Goal: Information Seeking & Learning: Learn about a topic

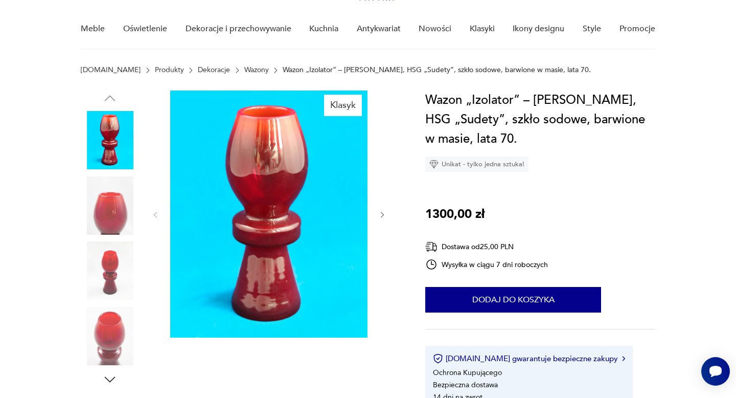
scroll to position [77, 0]
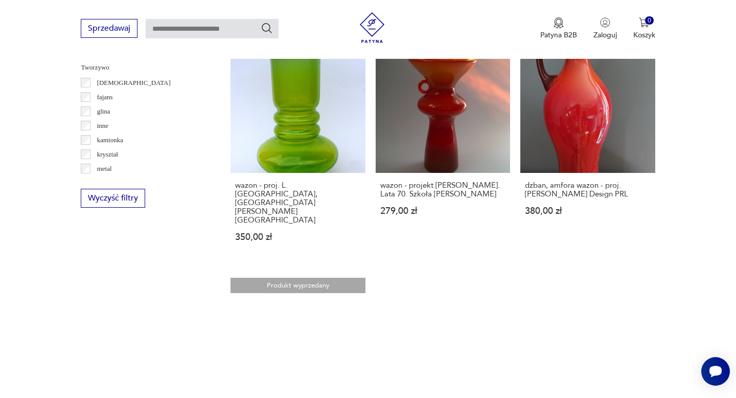
scroll to position [1430, 0]
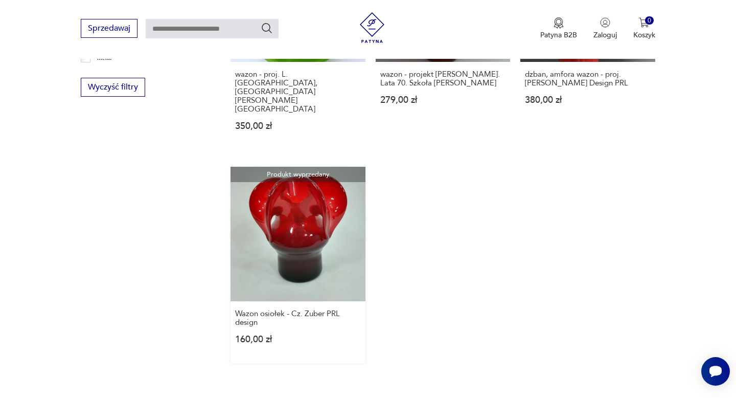
click at [309, 167] on link "Produkt wyprzedany Wazon osiołek - Cz. Zuber PRL design 160,00 zł" at bounding box center [298, 265] width 134 height 197
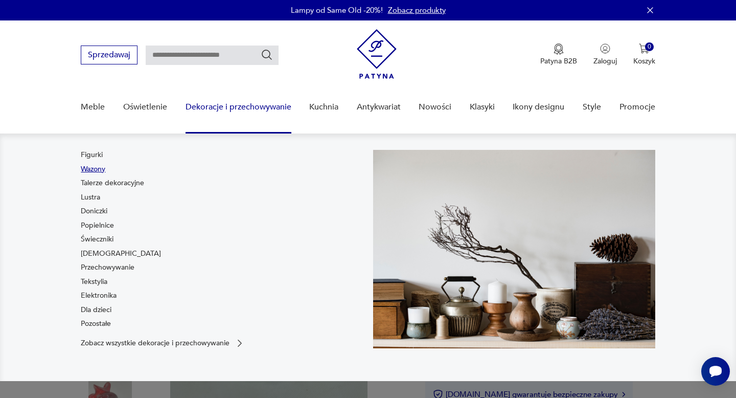
click at [101, 169] on link "Wazony" at bounding box center [93, 169] width 25 height 10
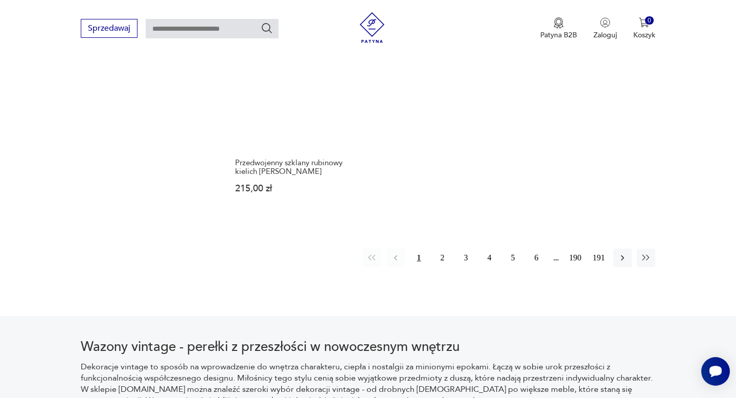
scroll to position [1556, 0]
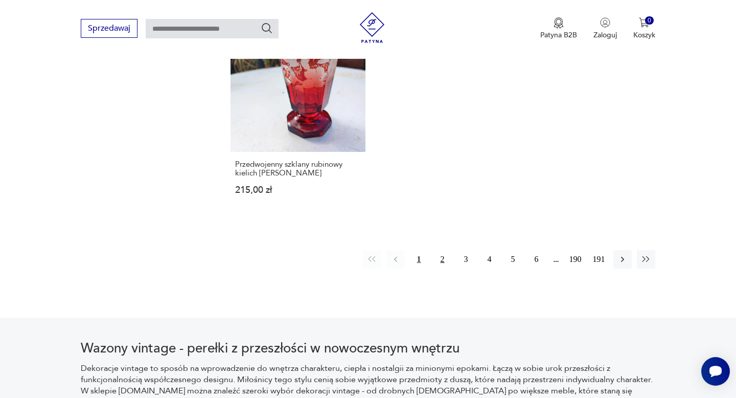
click at [443, 250] on button "2" at bounding box center [442, 259] width 18 height 18
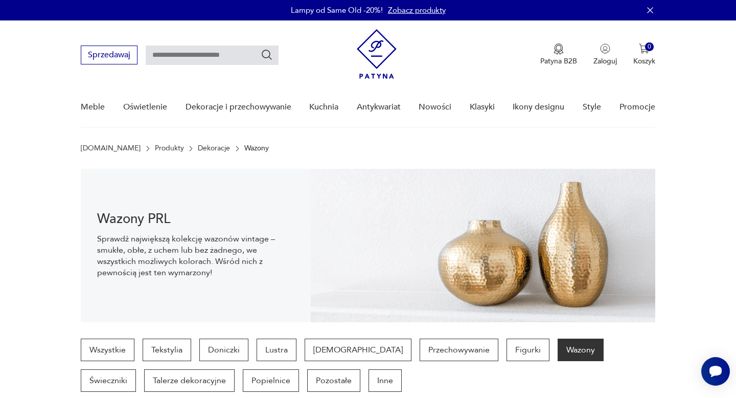
click at [217, 55] on input "text" at bounding box center [212, 54] width 133 height 19
type input "*******"
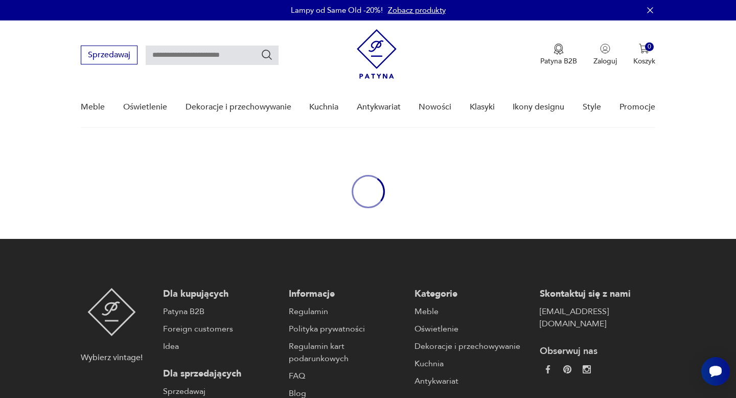
type input "*******"
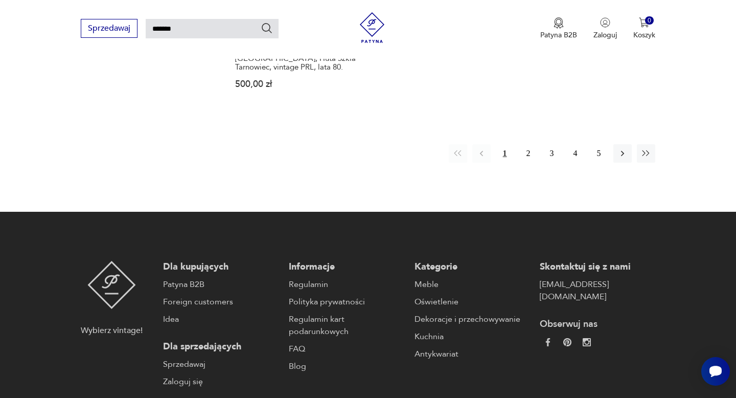
scroll to position [1423, 0]
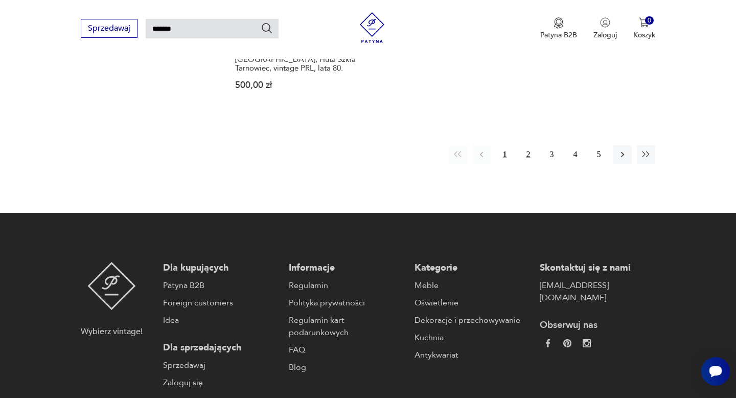
click at [527, 145] on button "2" at bounding box center [528, 154] width 18 height 18
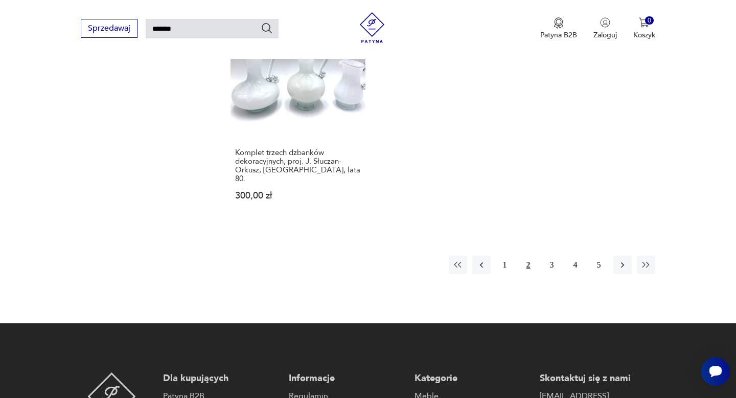
scroll to position [1372, 0]
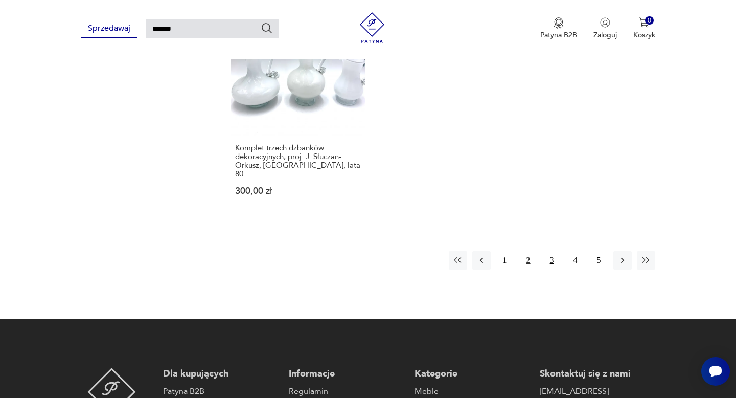
click at [550, 251] on button "3" at bounding box center [552, 260] width 18 height 18
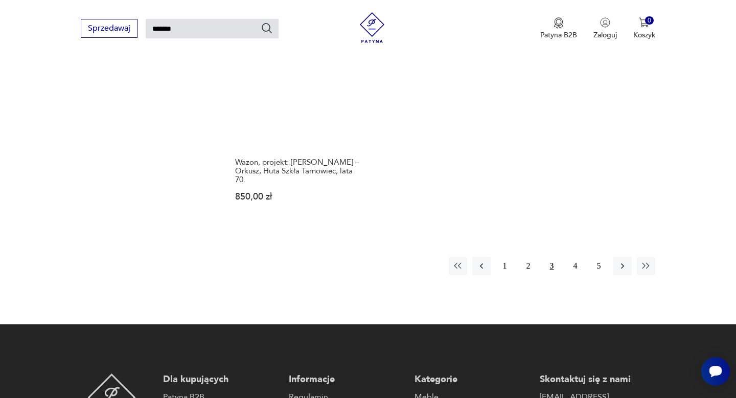
scroll to position [1318, 0]
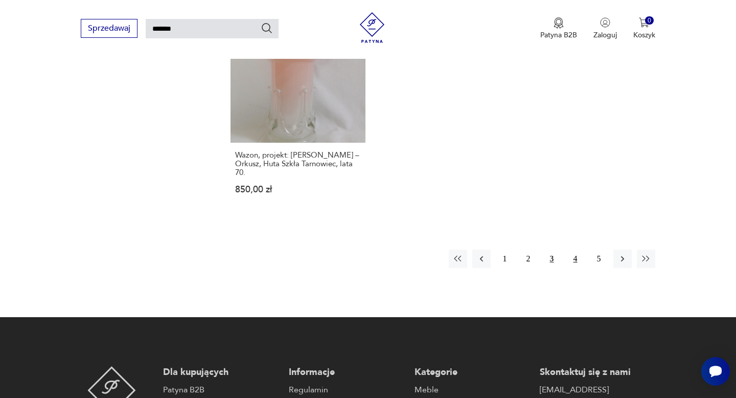
click at [577, 249] on button "4" at bounding box center [575, 258] width 18 height 18
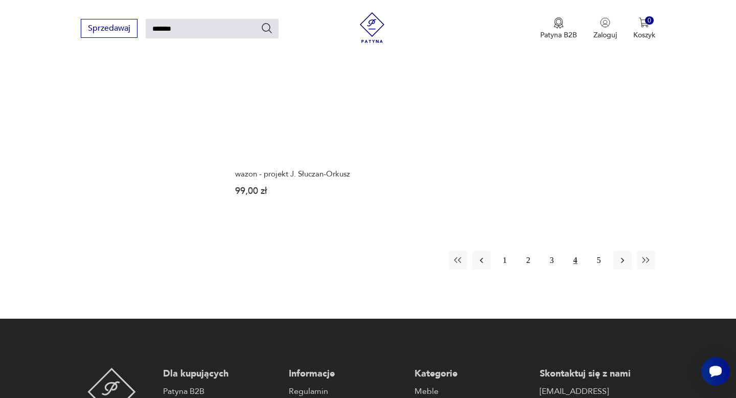
scroll to position [1363, 0]
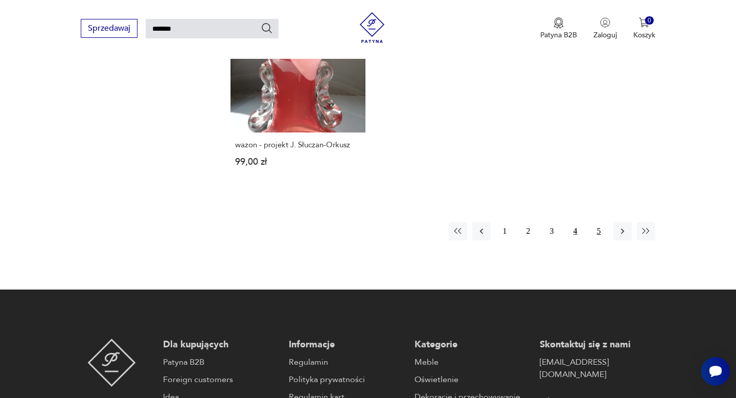
click at [602, 222] on button "5" at bounding box center [599, 231] width 18 height 18
